Goal: Task Accomplishment & Management: Manage account settings

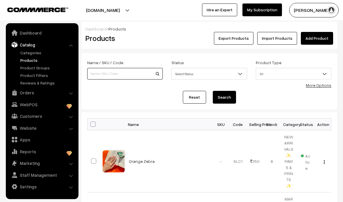
click at [105, 79] on input at bounding box center [125, 74] width 76 height 12
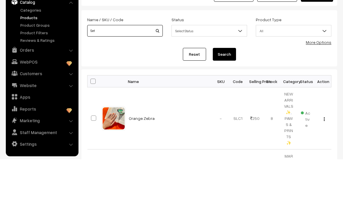
type input "Set"
click at [227, 91] on button "Search" at bounding box center [224, 97] width 23 height 13
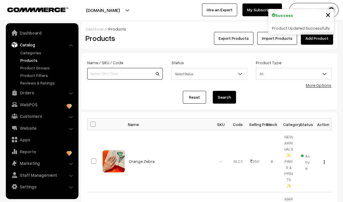
click at [106, 76] on input at bounding box center [125, 74] width 76 height 12
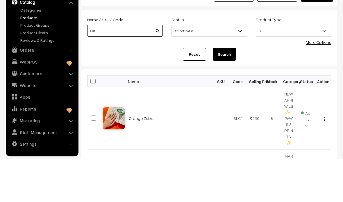
type input "Set"
click at [224, 91] on button "Search" at bounding box center [224, 97] width 23 height 13
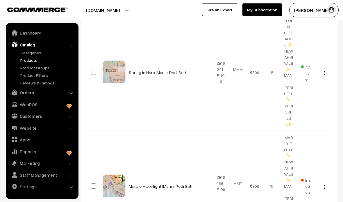
scroll to position [117, 0]
click at [143, 184] on link "Marble Moonlight (Mani + Pedi Set)" at bounding box center [161, 186] width 64 height 5
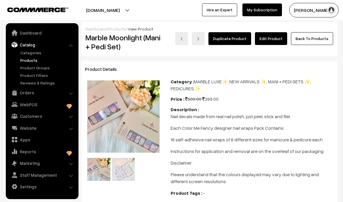
click at [268, 34] on link "Edit Product" at bounding box center [271, 38] width 32 height 13
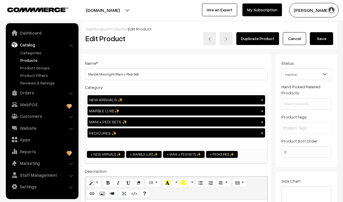
click at [292, 79] on span "Inactive" at bounding box center [307, 74] width 50 height 10
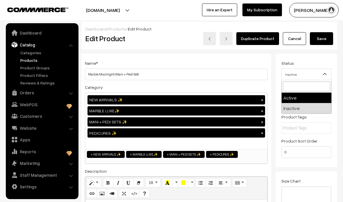
select select "1"
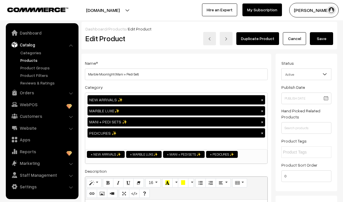
click at [319, 39] on button "Save" at bounding box center [321, 38] width 23 height 13
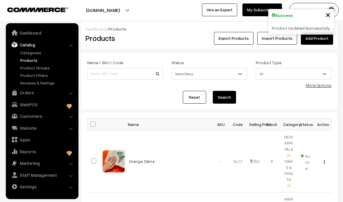
click at [26, 51] on link "Categories" at bounding box center [48, 53] width 58 height 6
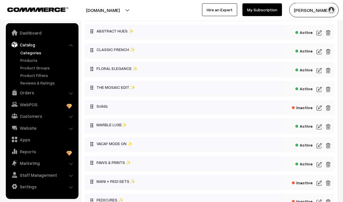
scroll to position [104, 0]
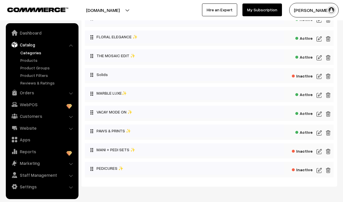
click at [317, 153] on img at bounding box center [319, 151] width 5 height 7
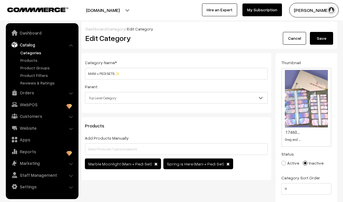
click at [286, 165] on label "Active" at bounding box center [290, 163] width 18 height 6
click at [282, 161] on input "Active" at bounding box center [281, 159] width 4 height 4
radio input "true"
click at [318, 35] on button "Save" at bounding box center [321, 38] width 23 height 13
